Goal: Task Accomplishment & Management: Use online tool/utility

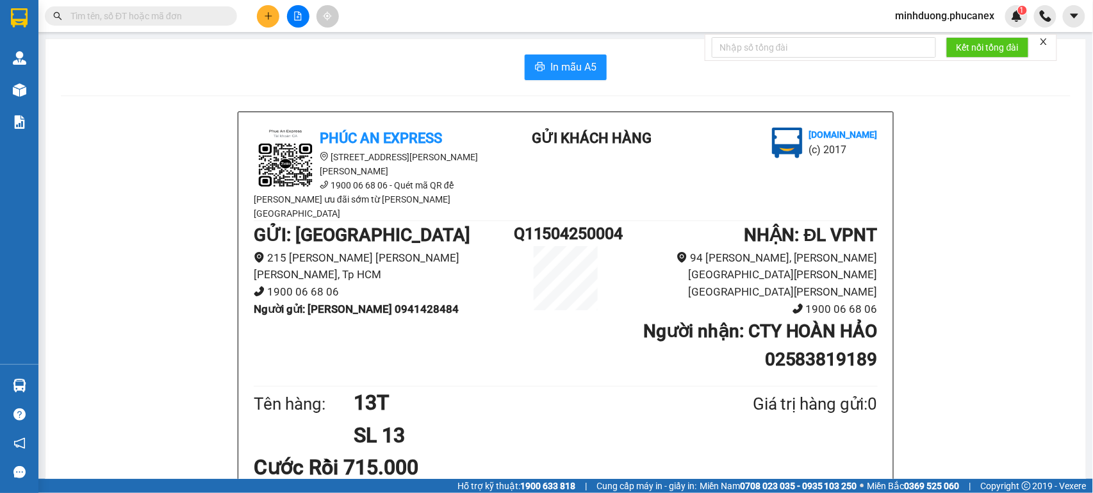
click at [182, 9] on input "text" at bounding box center [145, 16] width 151 height 14
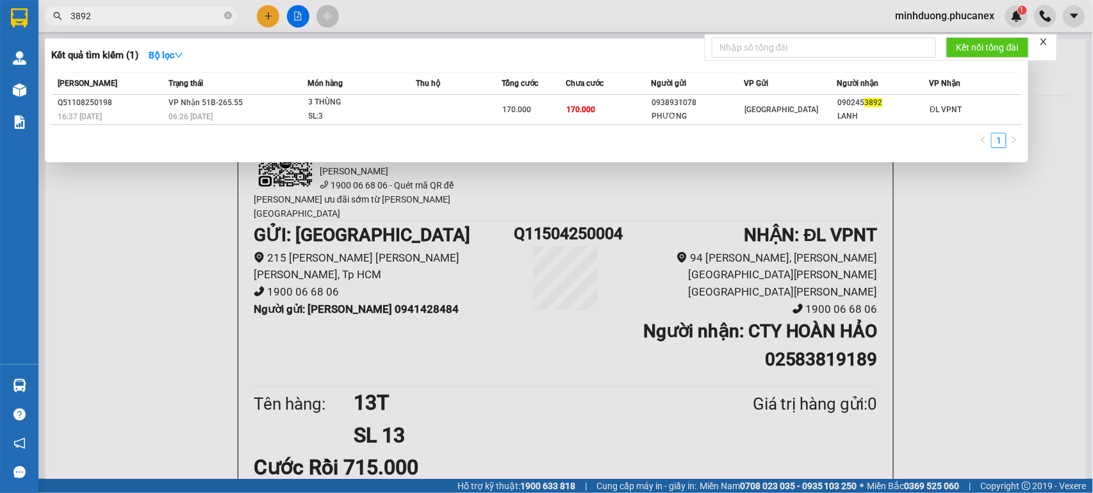
type input "3892"
click at [224, 12] on icon "close-circle" at bounding box center [228, 16] width 8 height 8
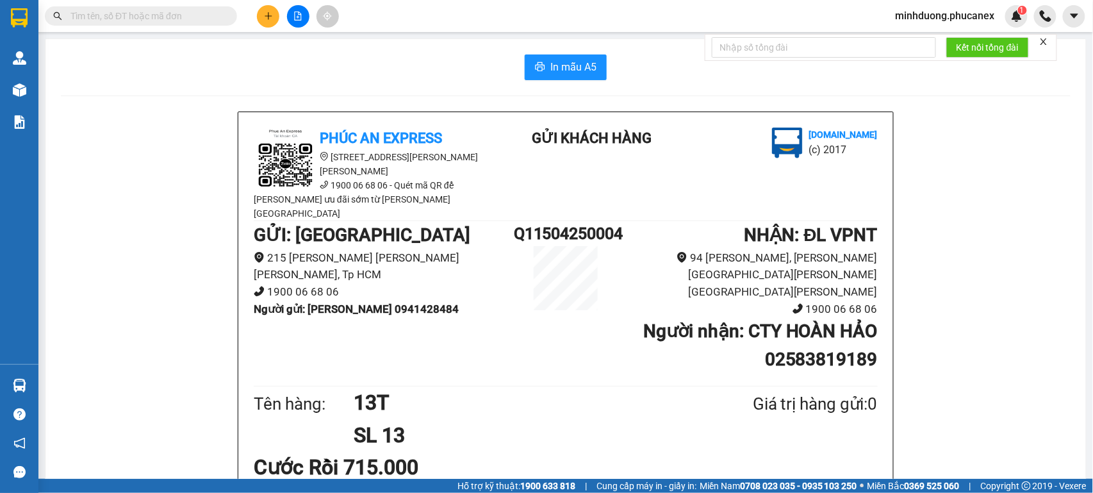
click at [183, 18] on input "text" at bounding box center [145, 16] width 151 height 14
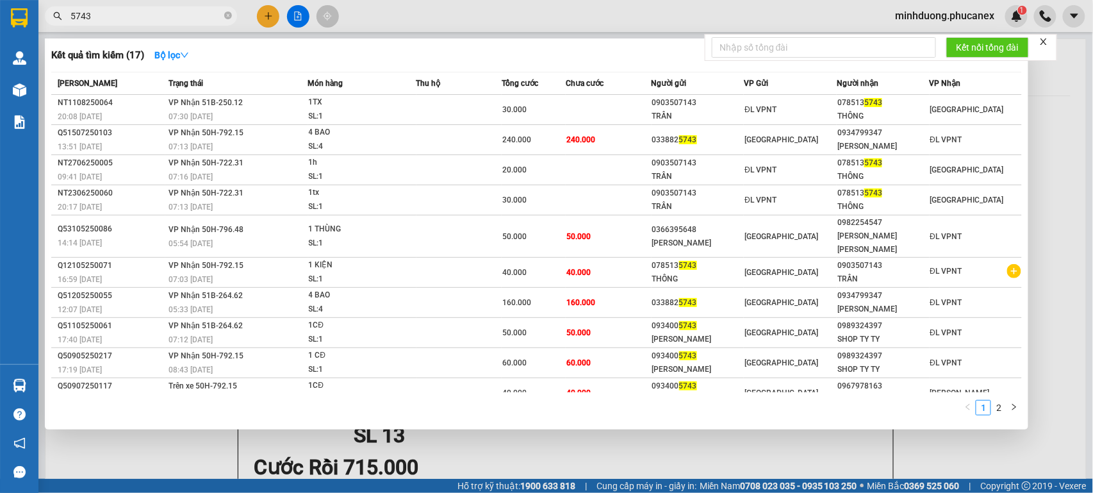
type input "5743"
click at [231, 15] on icon "close-circle" at bounding box center [228, 16] width 8 height 8
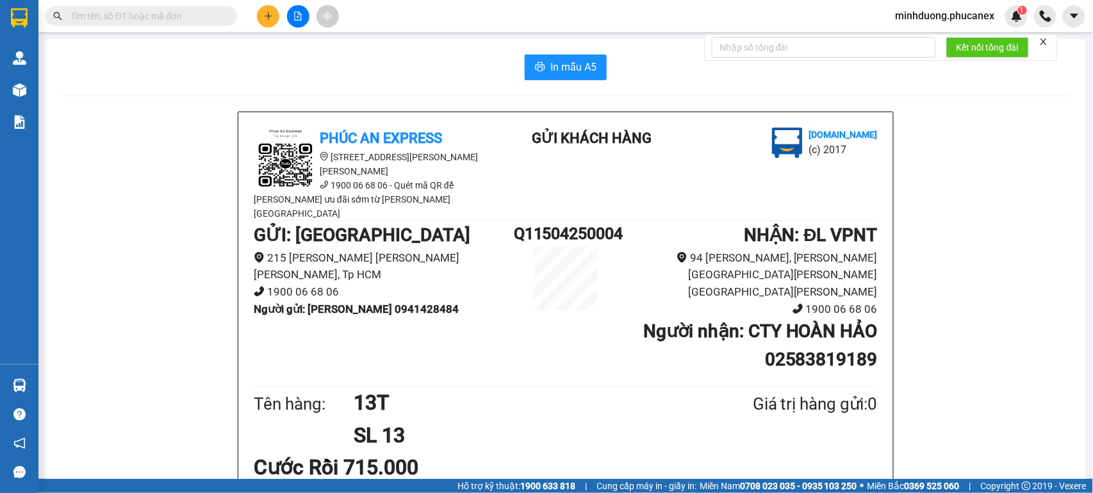
click at [191, 18] on input "text" at bounding box center [145, 16] width 151 height 14
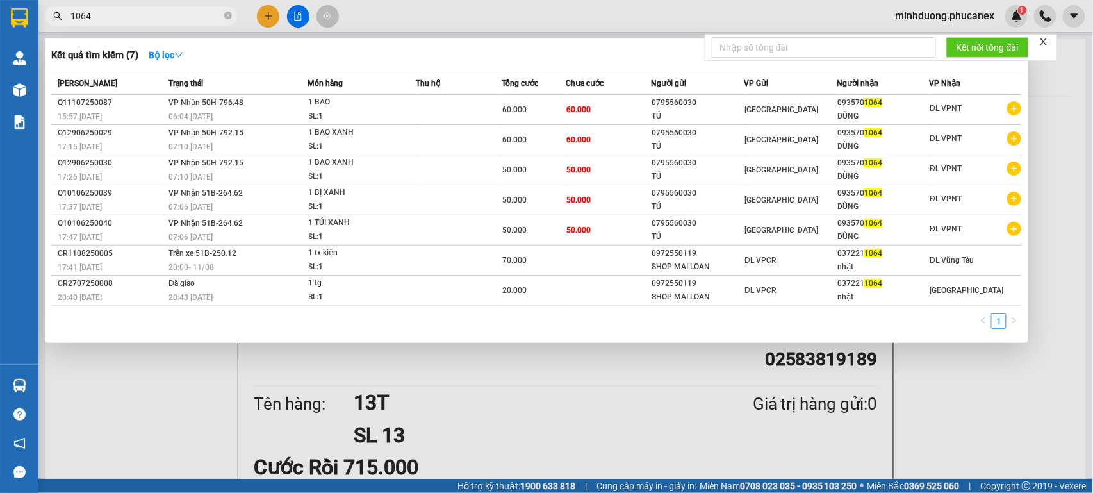
type input "1064"
click at [224, 17] on icon "close-circle" at bounding box center [228, 16] width 8 height 8
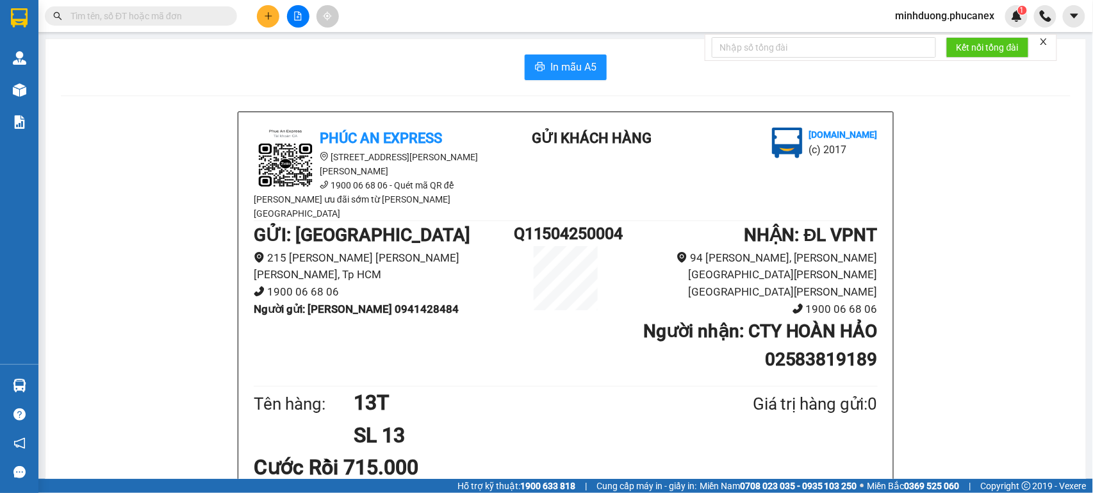
click at [175, 21] on input "text" at bounding box center [145, 16] width 151 height 14
paste input "0902453892"
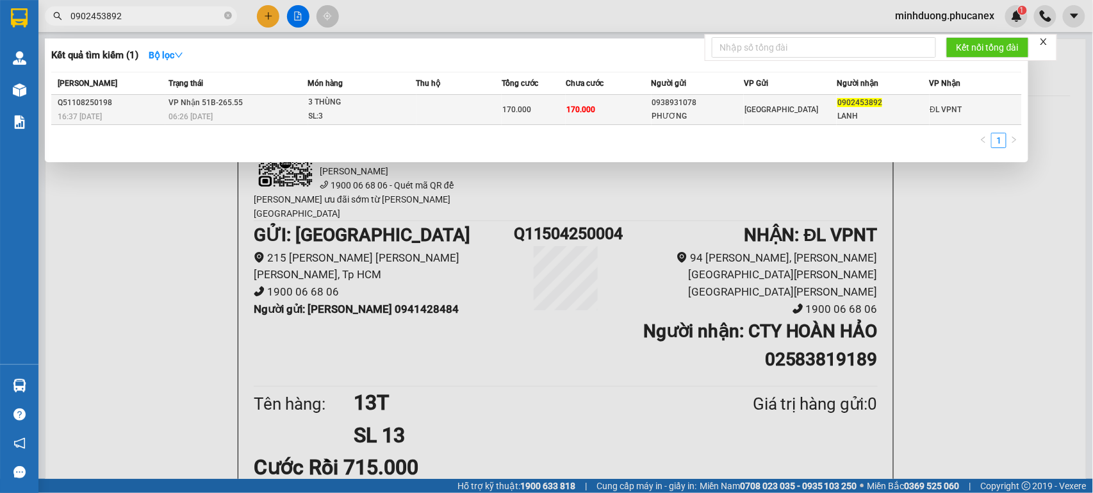
type input "0902453892"
click at [448, 110] on td at bounding box center [459, 110] width 86 height 30
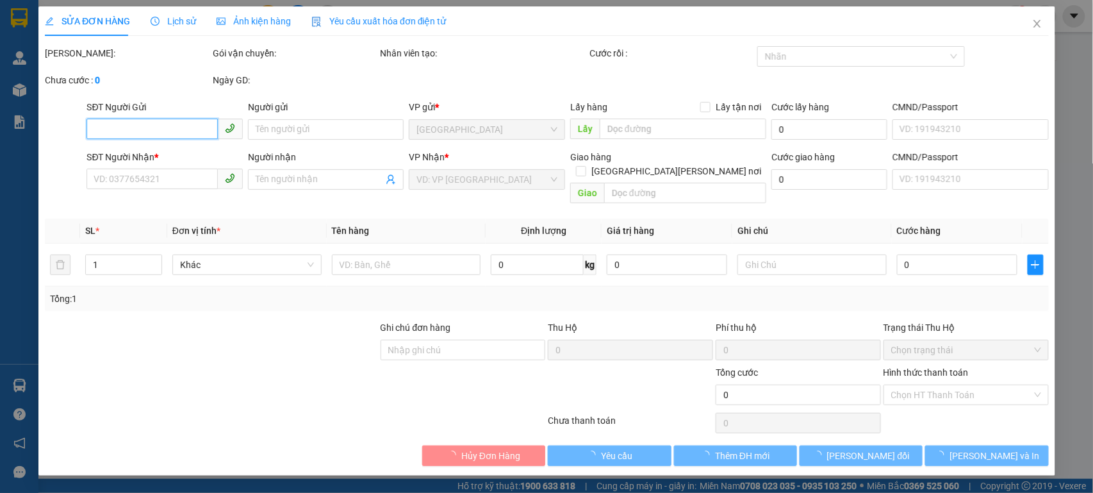
type input "0938931078"
type input "PHƯƠNG"
type input "0902453892"
type input "LANH"
type input "170.000"
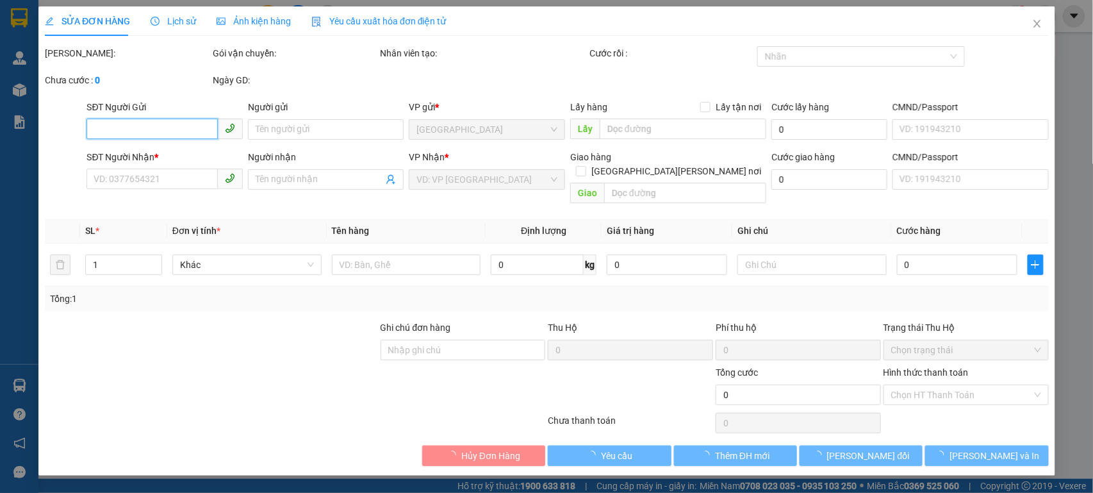
type input "170.000"
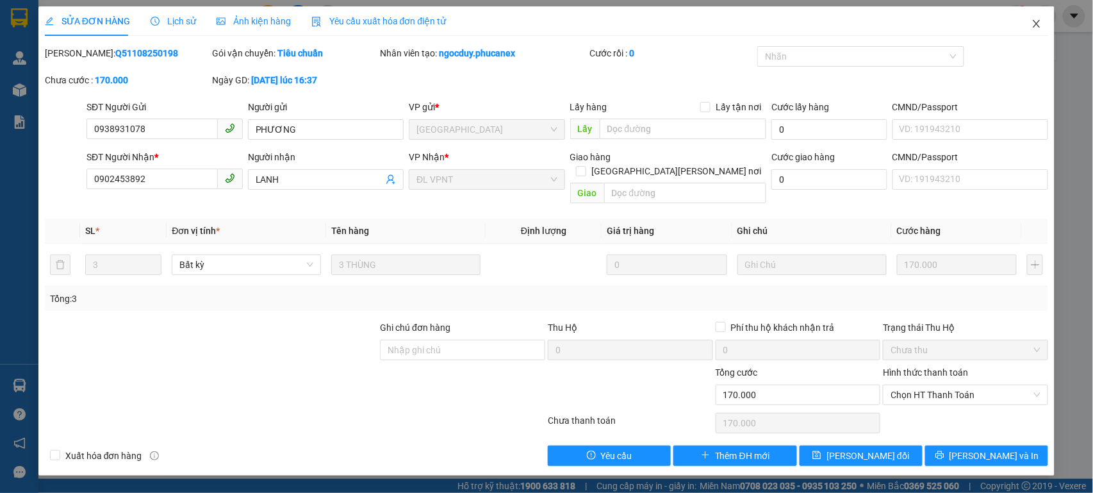
click at [1041, 23] on icon "close" at bounding box center [1036, 24] width 10 height 10
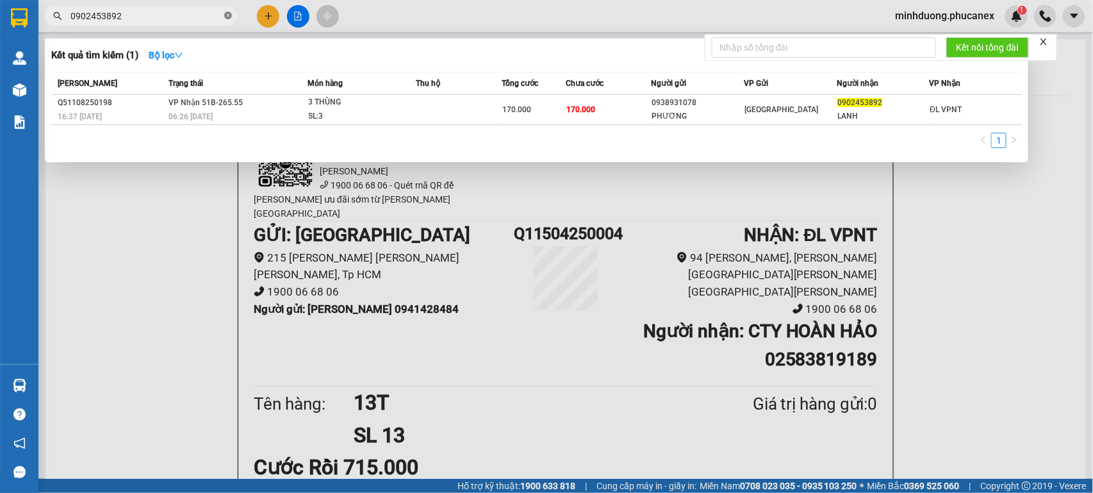
click at [229, 14] on icon "close-circle" at bounding box center [228, 16] width 8 height 8
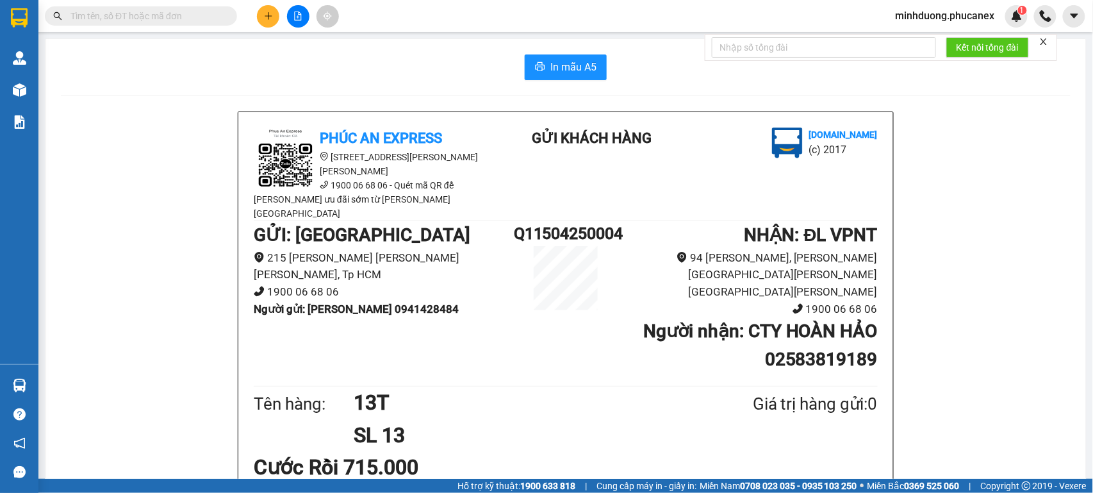
click at [185, 14] on input "text" at bounding box center [145, 16] width 151 height 14
paste input "0372211064"
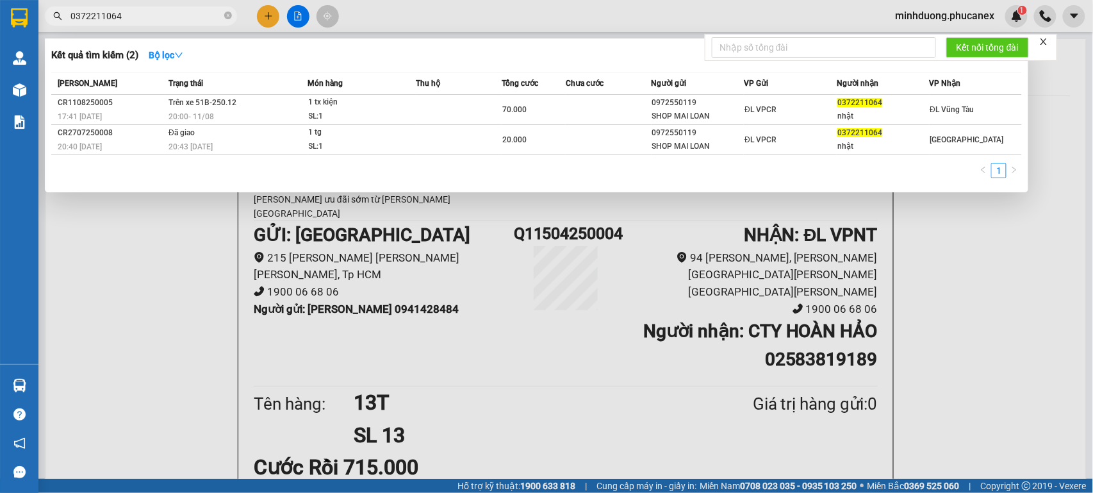
type input "0372211064"
